Goal: Task Accomplishment & Management: Complete application form

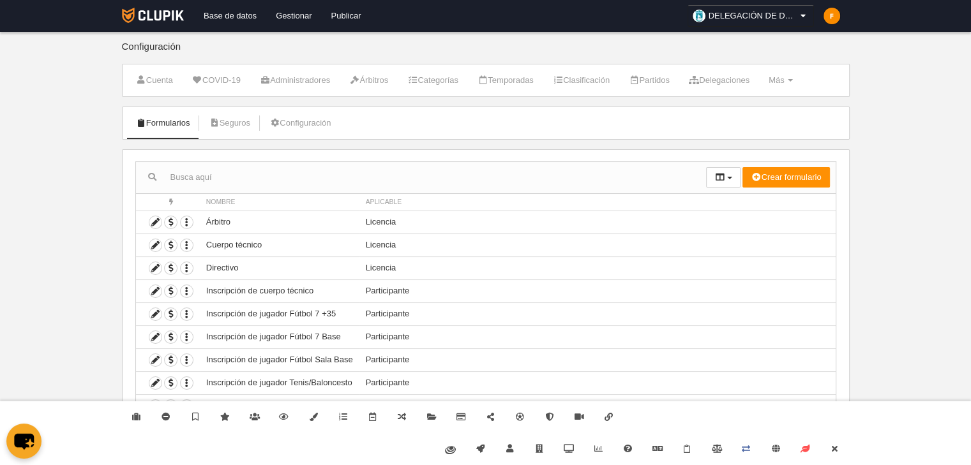
scroll to position [41, 0]
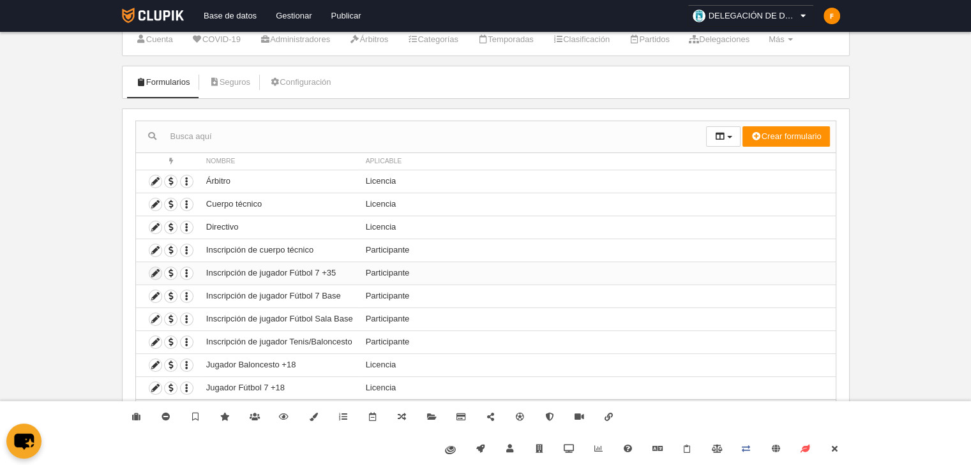
click at [155, 272] on icon at bounding box center [155, 274] width 12 height 12
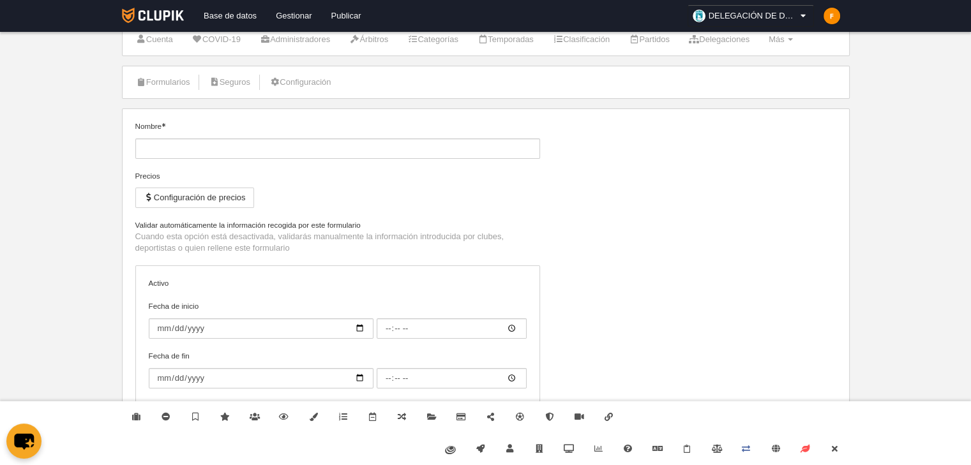
type input "Inscripción de jugador Fútbol 7 +35"
checkbox input "true"
type input "[DATE]"
type input "06:00"
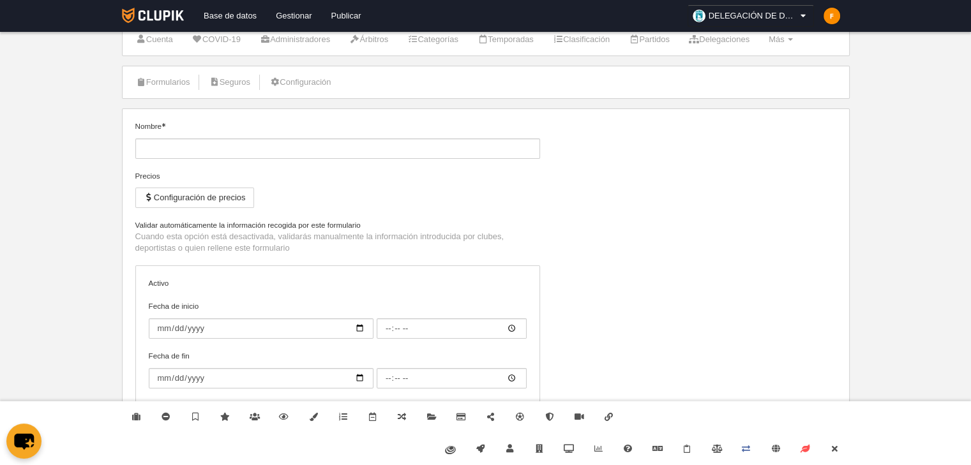
type input "[DATE]"
type input "06:00"
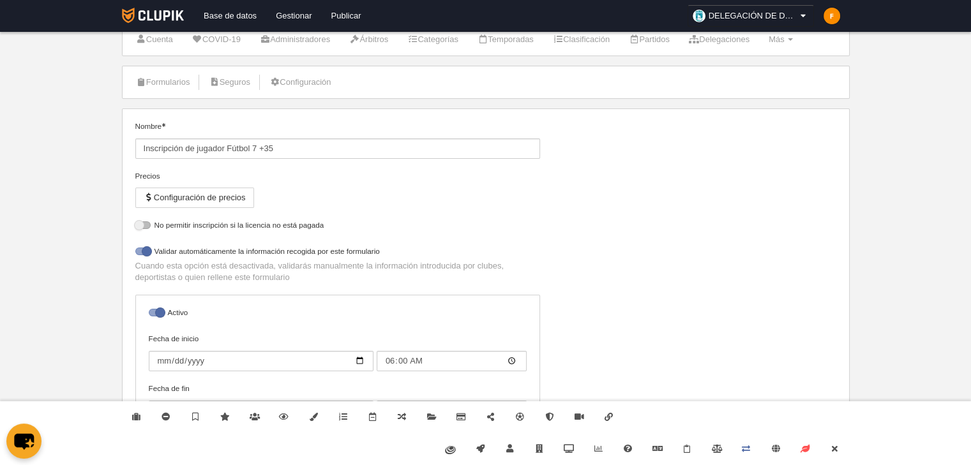
select select "selected"
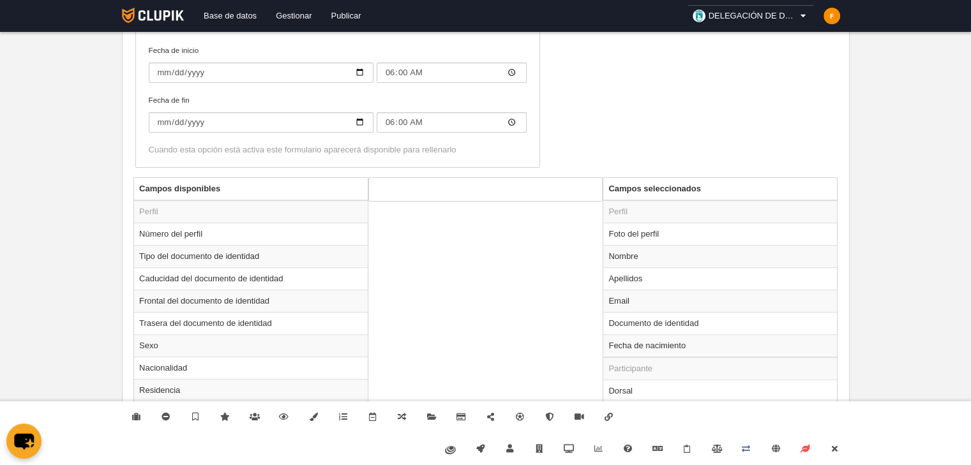
scroll to position [443, 0]
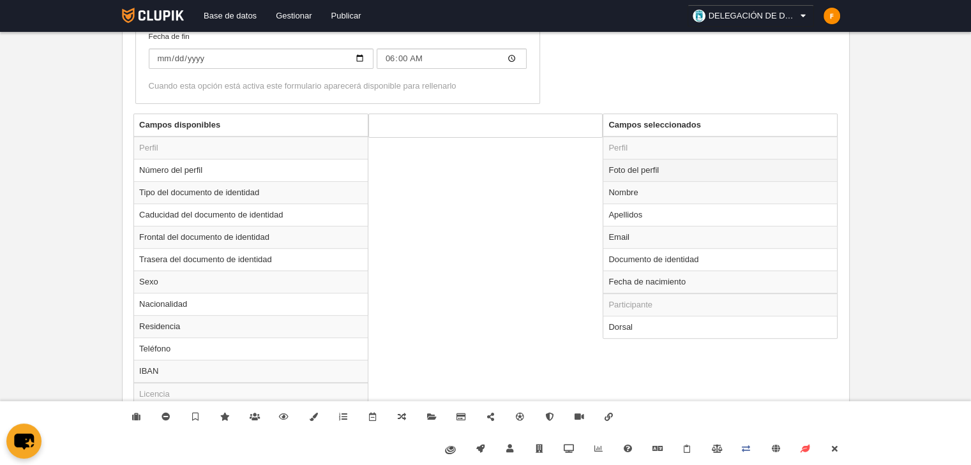
click at [630, 172] on td "Foto del perfil" at bounding box center [720, 170] width 234 height 22
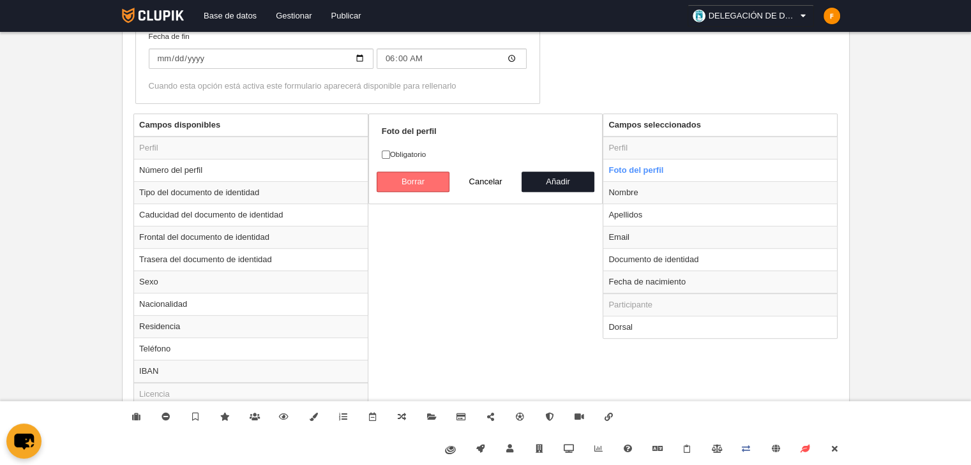
click at [432, 181] on button "Borrar" at bounding box center [413, 182] width 73 height 20
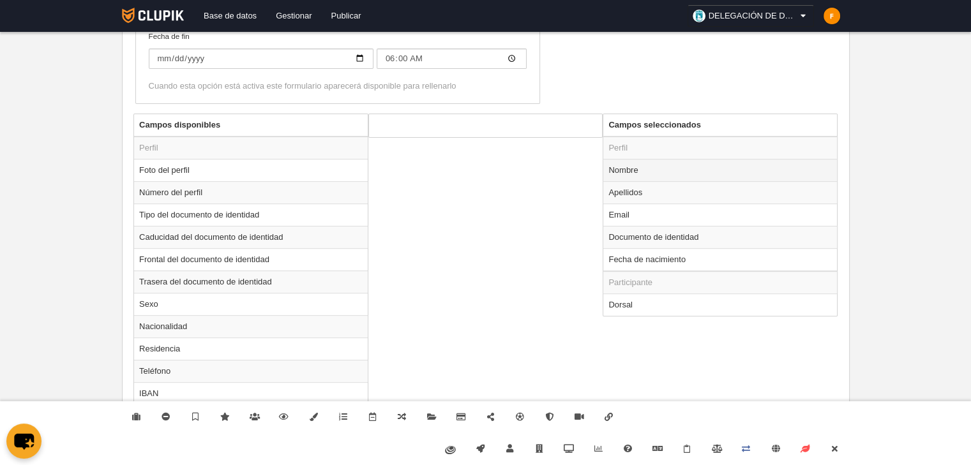
click at [626, 177] on td "Nombre" at bounding box center [720, 170] width 234 height 22
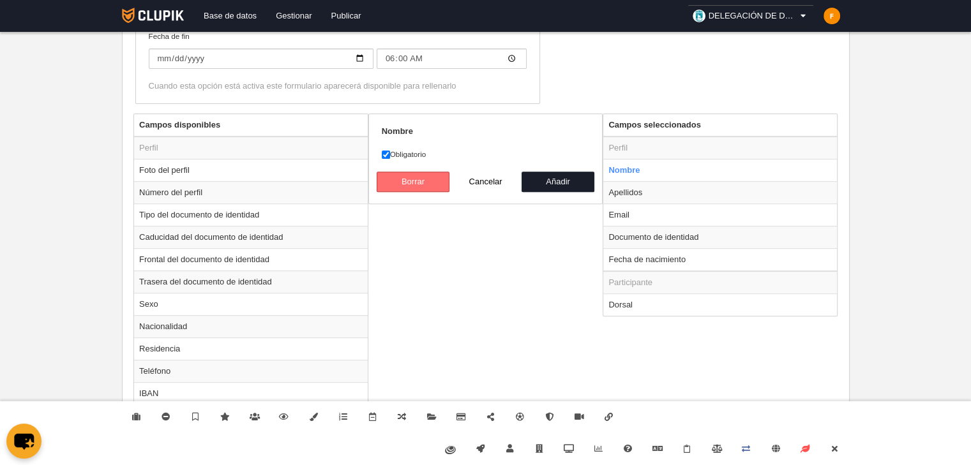
click at [417, 175] on button "Borrar" at bounding box center [413, 182] width 73 height 20
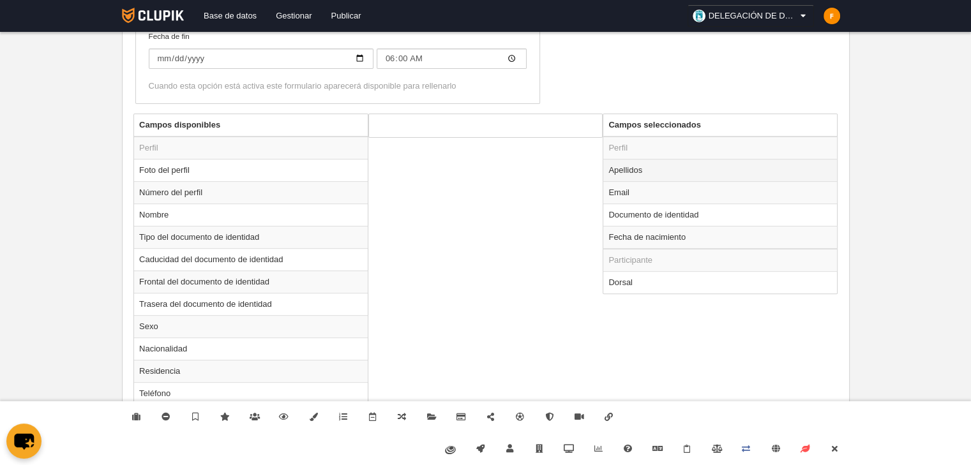
click at [621, 168] on td "Apellidos" at bounding box center [720, 170] width 234 height 22
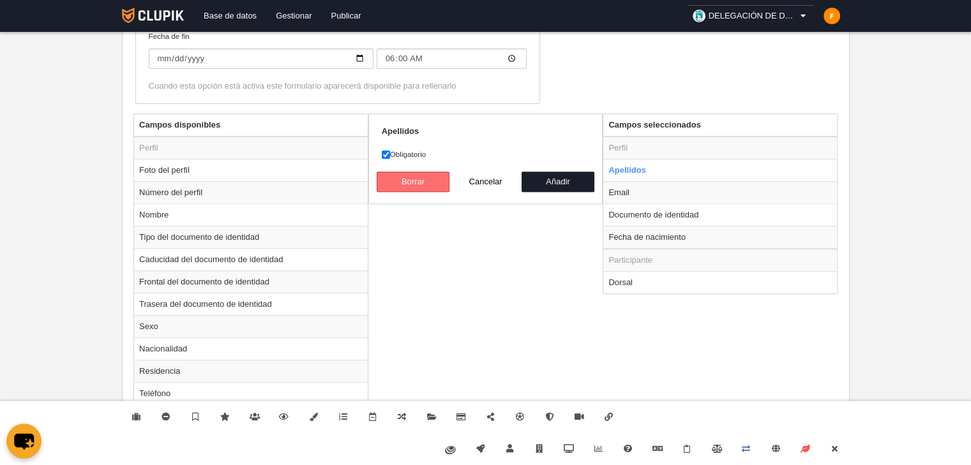
click at [414, 177] on button "Borrar" at bounding box center [413, 182] width 73 height 20
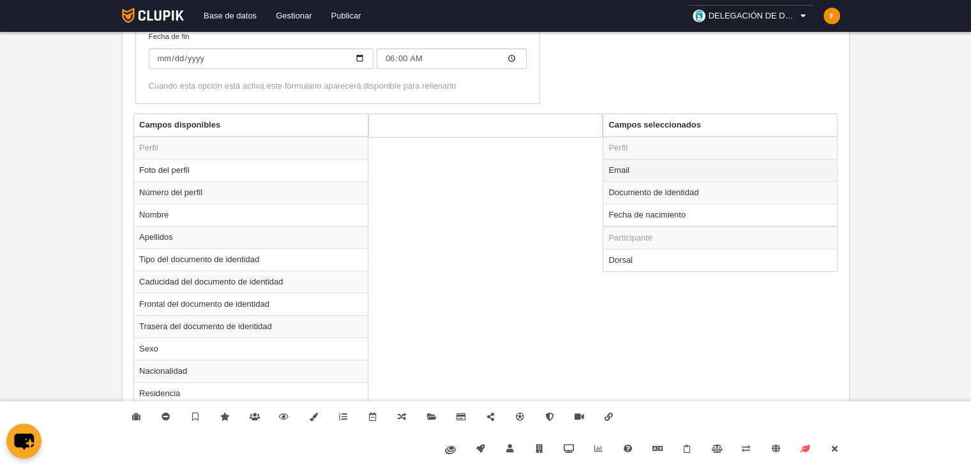
click at [627, 171] on td "Email" at bounding box center [720, 170] width 234 height 22
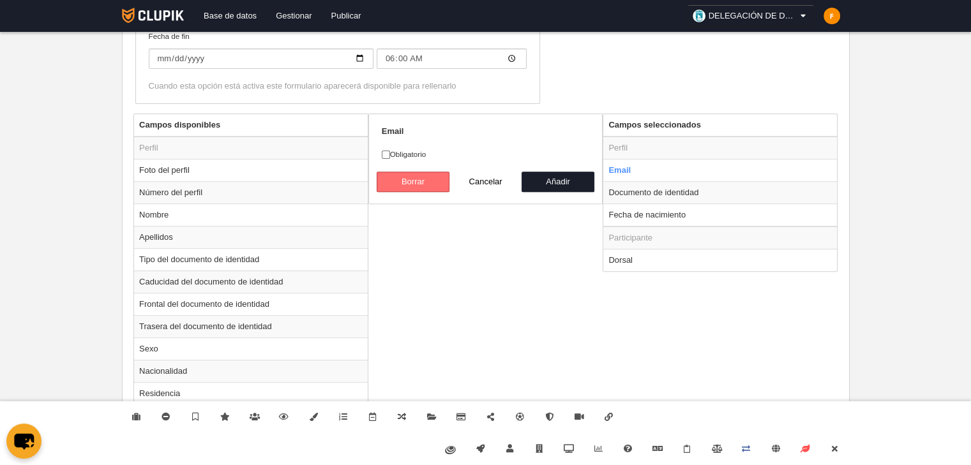
click at [419, 180] on button "Borrar" at bounding box center [413, 182] width 73 height 20
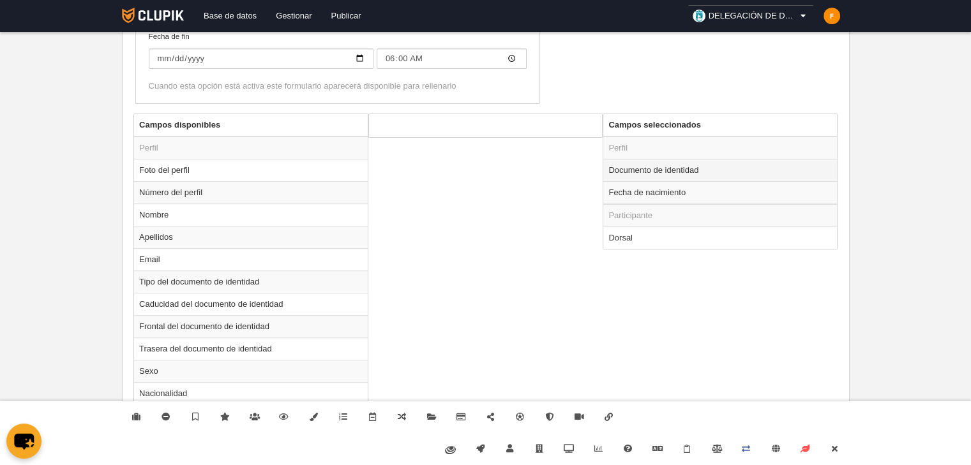
click at [649, 175] on td "Documento de identidad" at bounding box center [720, 170] width 234 height 22
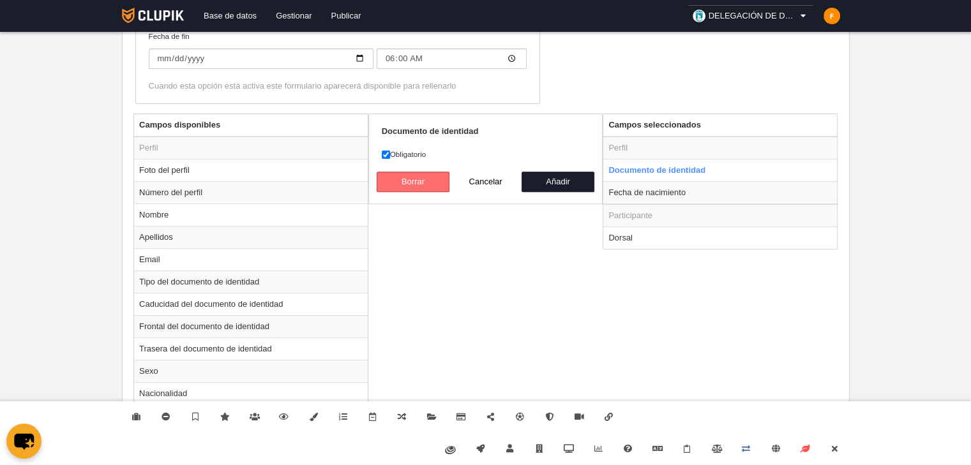
click at [416, 177] on button "Borrar" at bounding box center [413, 182] width 73 height 20
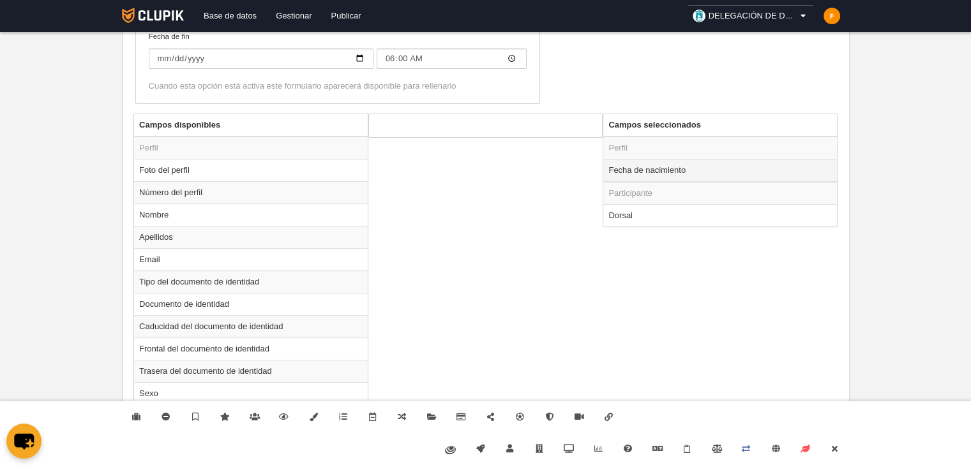
click at [622, 169] on td "Fecha de nacimiento" at bounding box center [720, 170] width 234 height 23
radio input "true"
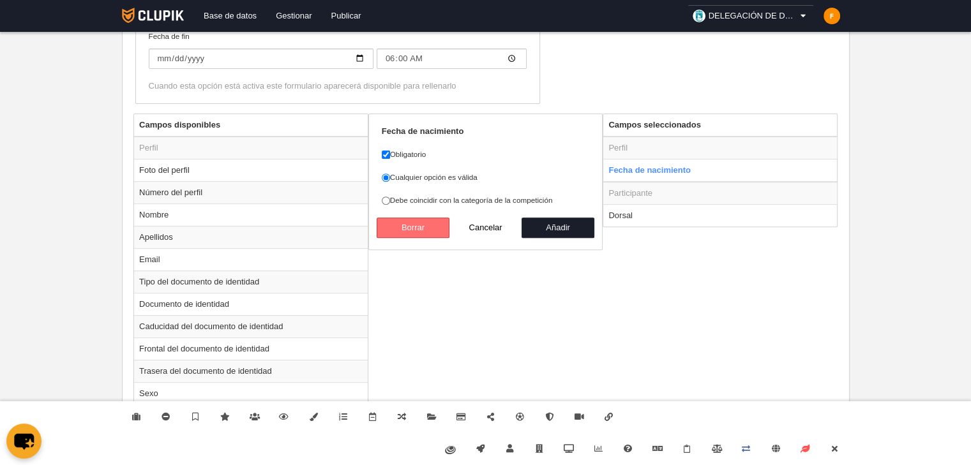
click at [428, 218] on button "Borrar" at bounding box center [413, 228] width 73 height 20
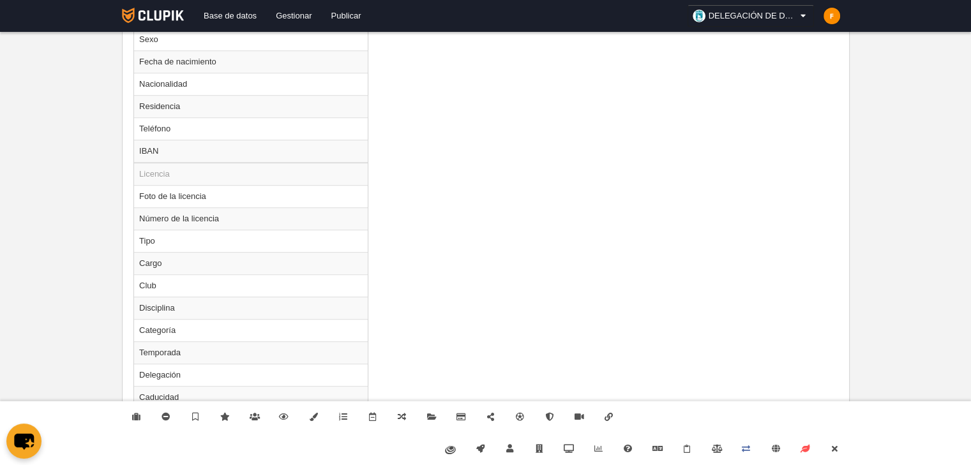
scroll to position [826, 0]
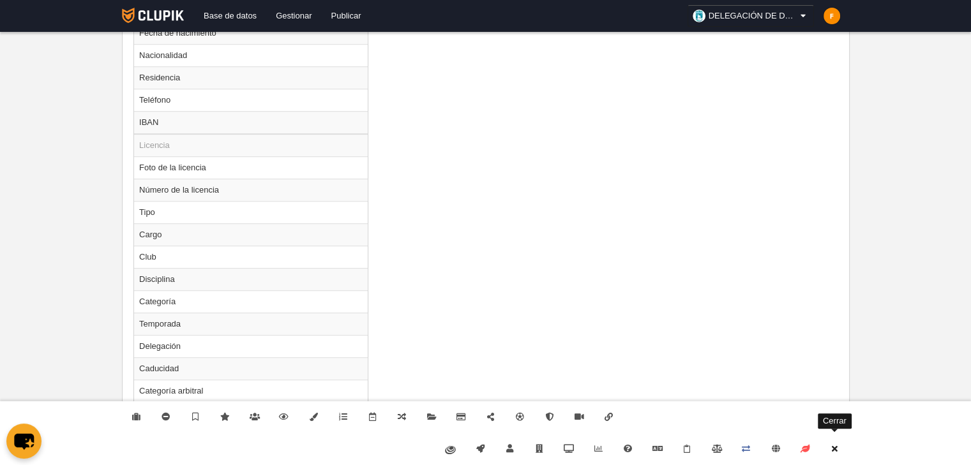
click at [835, 452] on icon at bounding box center [834, 449] width 10 height 8
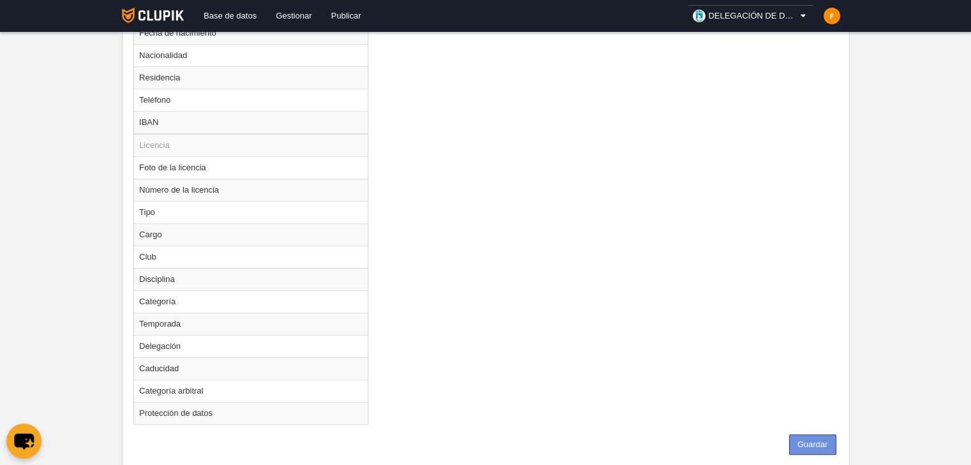
click at [830, 439] on button "Guardar" at bounding box center [812, 445] width 47 height 20
